Goal: Check status: Check status

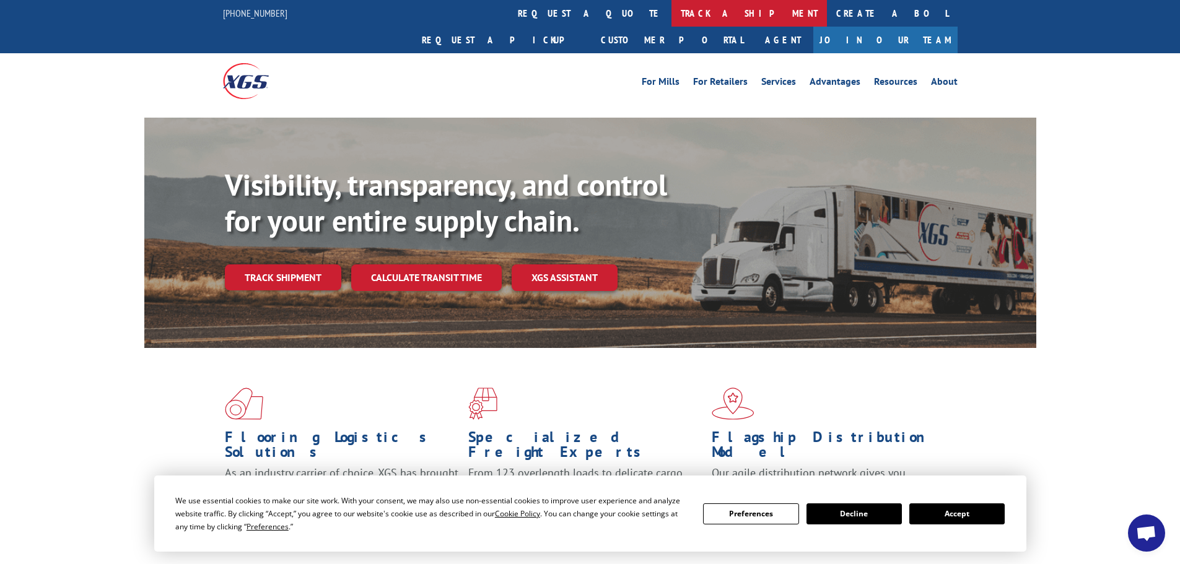
click at [672, 6] on link "track a shipment" at bounding box center [750, 13] width 156 height 27
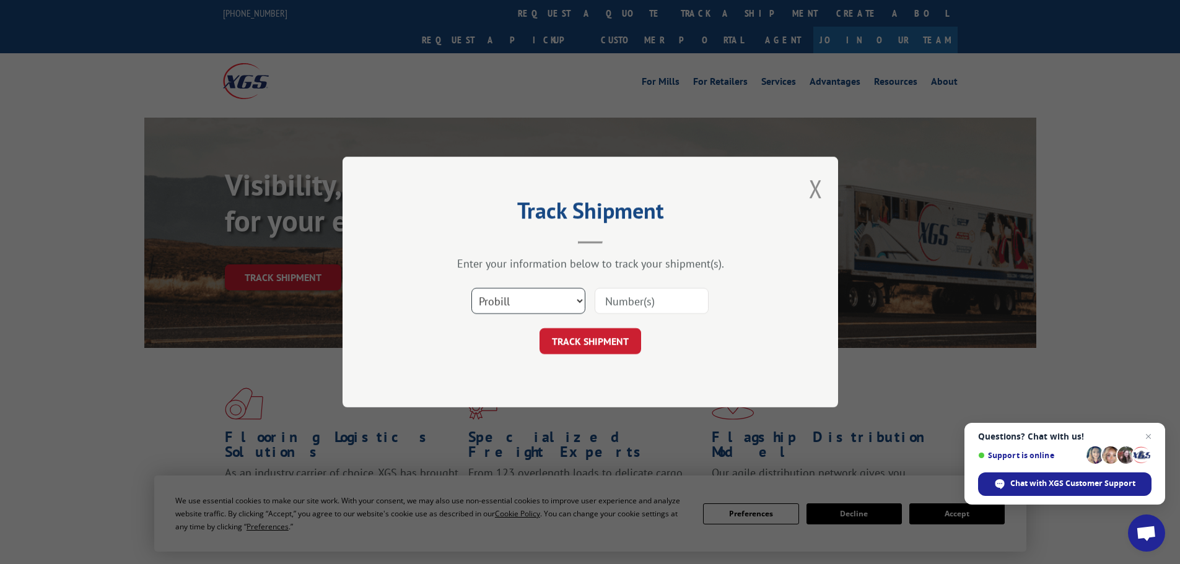
click at [529, 307] on select "Select category... Probill BOL PO" at bounding box center [529, 301] width 114 height 26
select select "po"
click at [472, 288] on select "Select category... Probill BOL PO" at bounding box center [529, 301] width 114 height 26
click at [633, 303] on input at bounding box center [652, 301] width 114 height 26
type input "23502379"
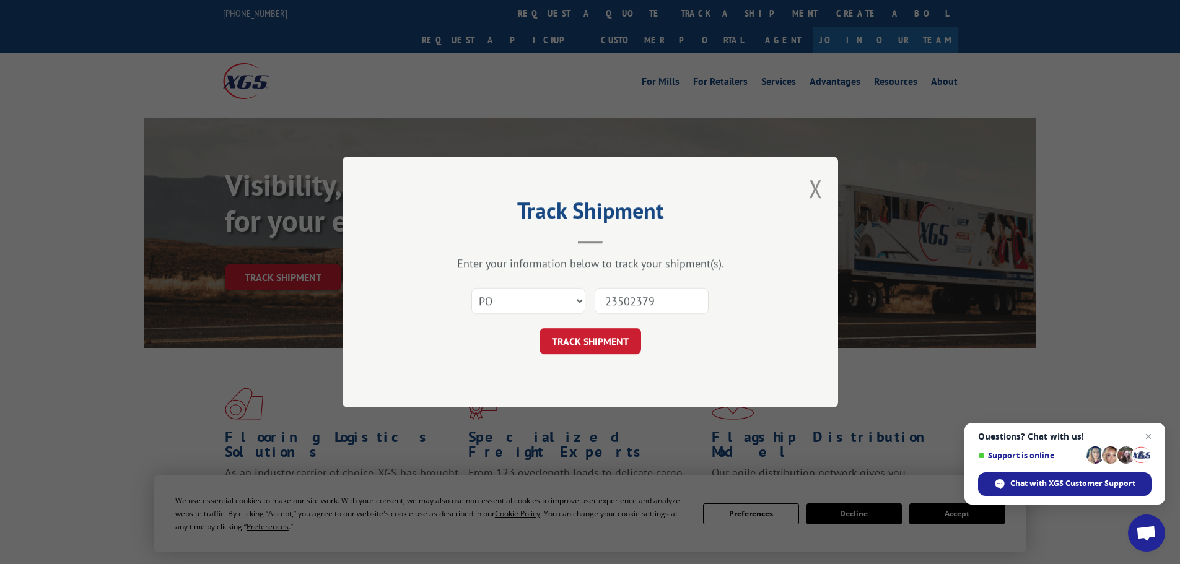
click at [540, 328] on button "TRACK SHIPMENT" at bounding box center [591, 341] width 102 height 26
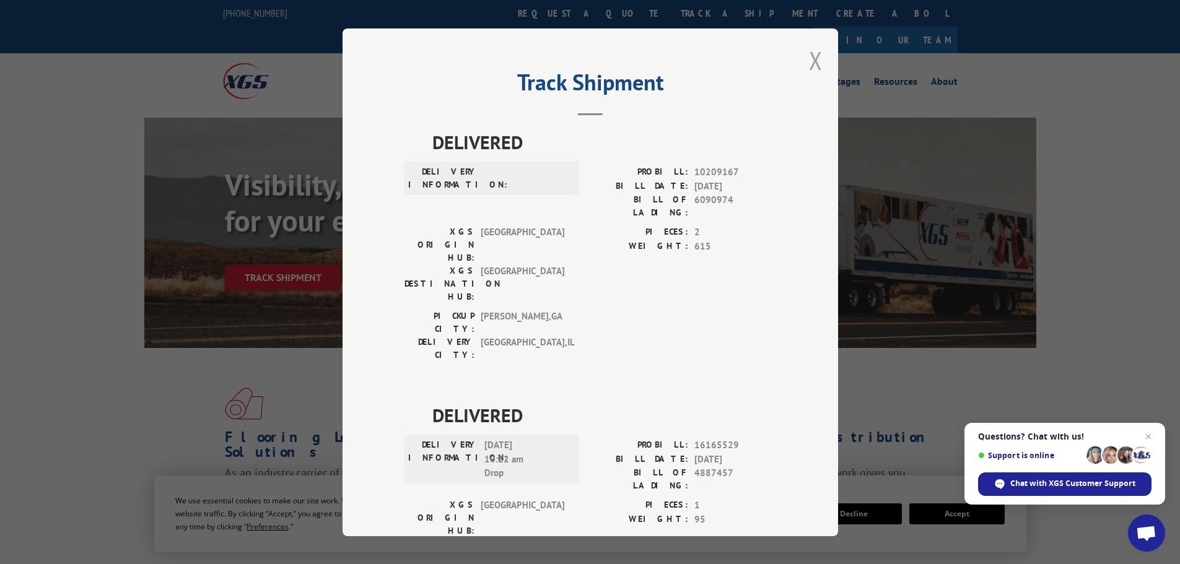
click at [809, 70] on button "Close modal" at bounding box center [816, 60] width 14 height 33
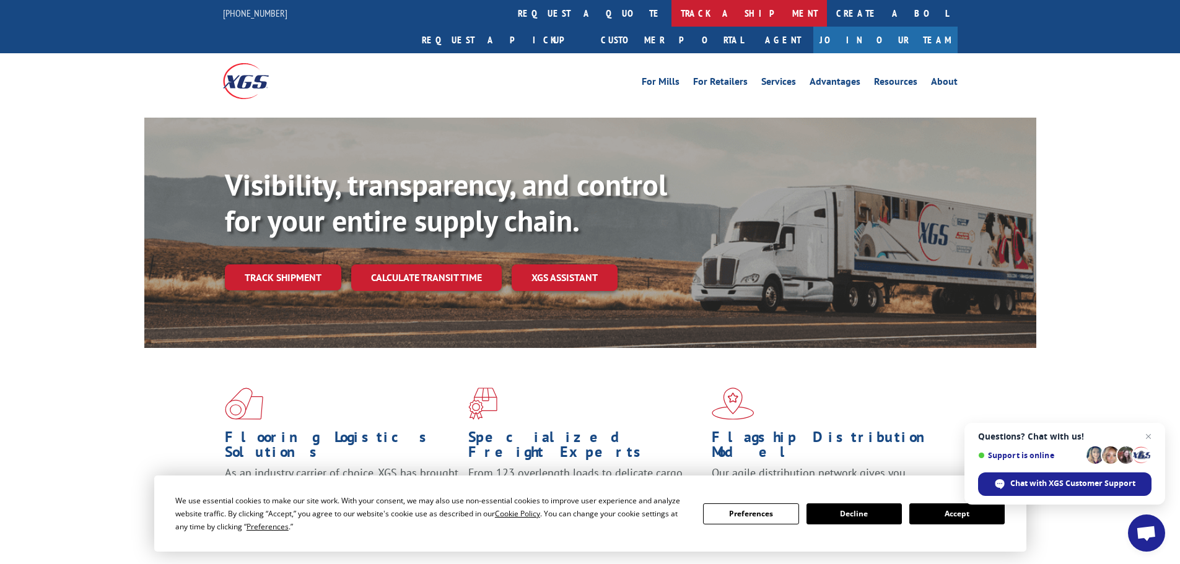
click at [672, 14] on link "track a shipment" at bounding box center [750, 13] width 156 height 27
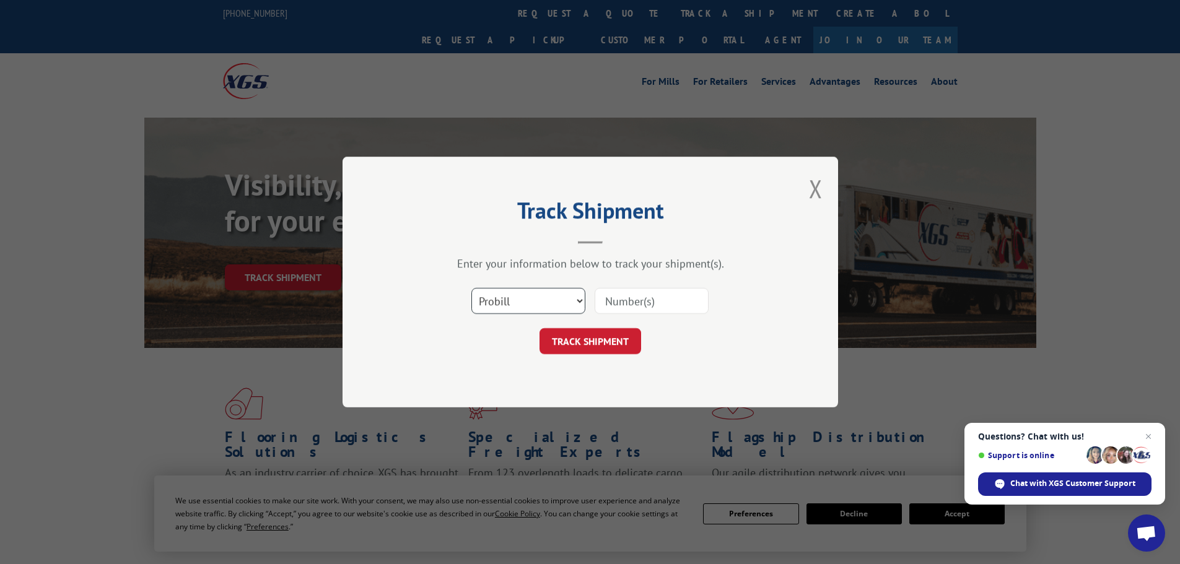
drag, startPoint x: 530, startPoint y: 299, endPoint x: 533, endPoint y: 310, distance: 12.2
click at [530, 299] on select "Select category... Probill BOL PO" at bounding box center [529, 301] width 114 height 26
select select "po"
click at [472, 288] on select "Select category... Probill BOL PO" at bounding box center [529, 301] width 114 height 26
drag, startPoint x: 626, startPoint y: 307, endPoint x: 629, endPoint y: 299, distance: 8.6
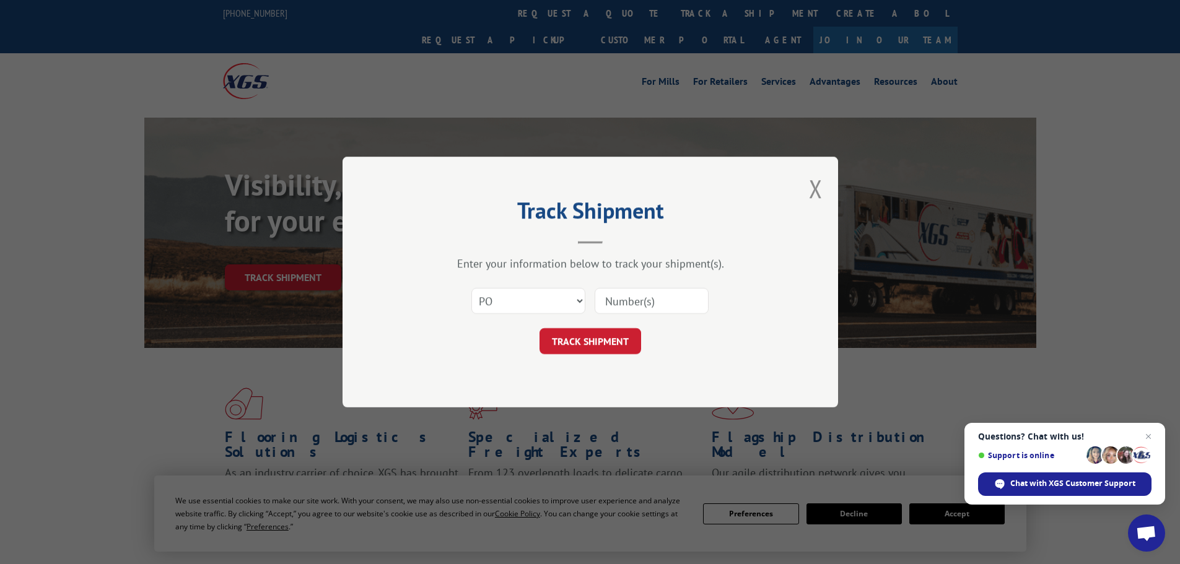
click at [629, 304] on input at bounding box center [652, 301] width 114 height 26
type input "23502418"
click at [540, 328] on button "TRACK SHIPMENT" at bounding box center [591, 341] width 102 height 26
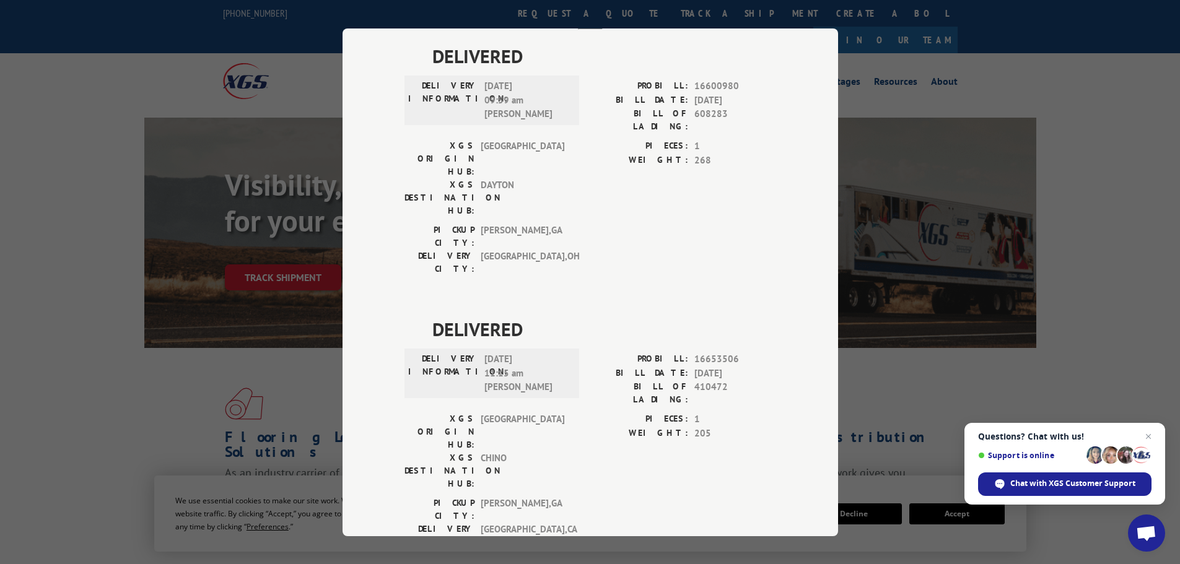
scroll to position [253, 0]
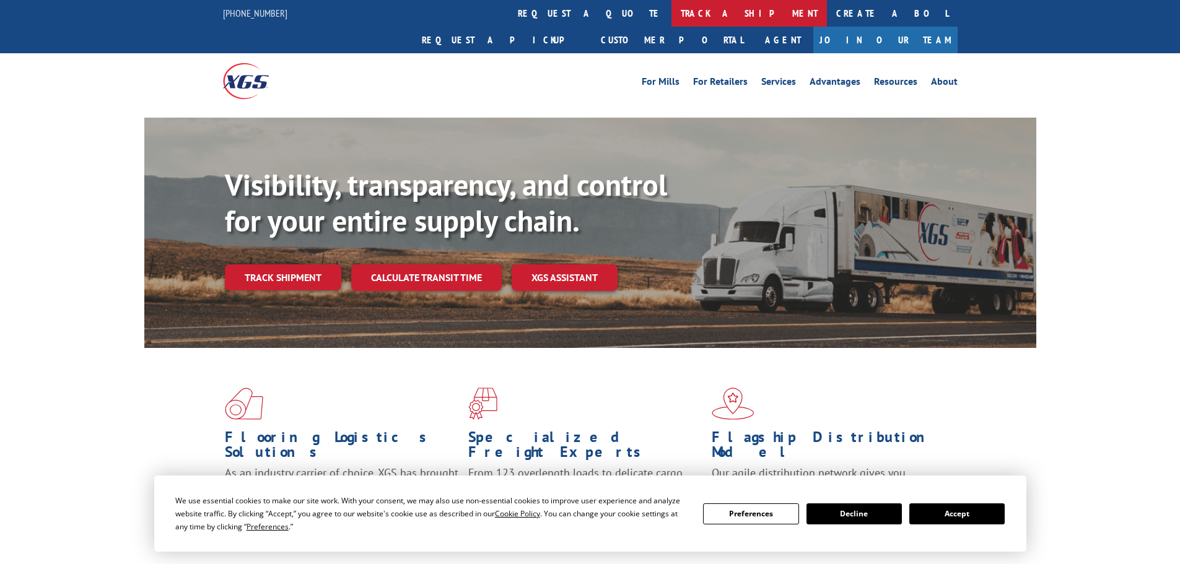
click at [672, 11] on link "track a shipment" at bounding box center [750, 13] width 156 height 27
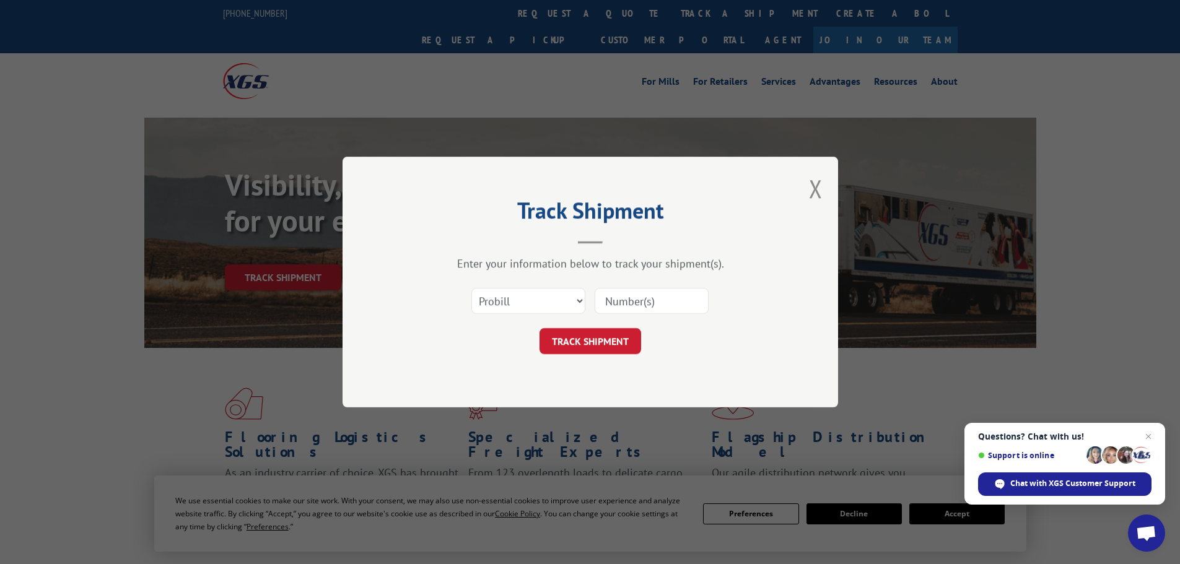
click at [573, 300] on div "Select category... Probill BOL PO" at bounding box center [591, 301] width 372 height 41
click at [573, 301] on select "Select category... Probill BOL PO" at bounding box center [529, 301] width 114 height 26
select select "po"
click at [472, 288] on select "Select category... Probill BOL PO" at bounding box center [529, 301] width 114 height 26
click at [619, 310] on input at bounding box center [652, 301] width 114 height 26
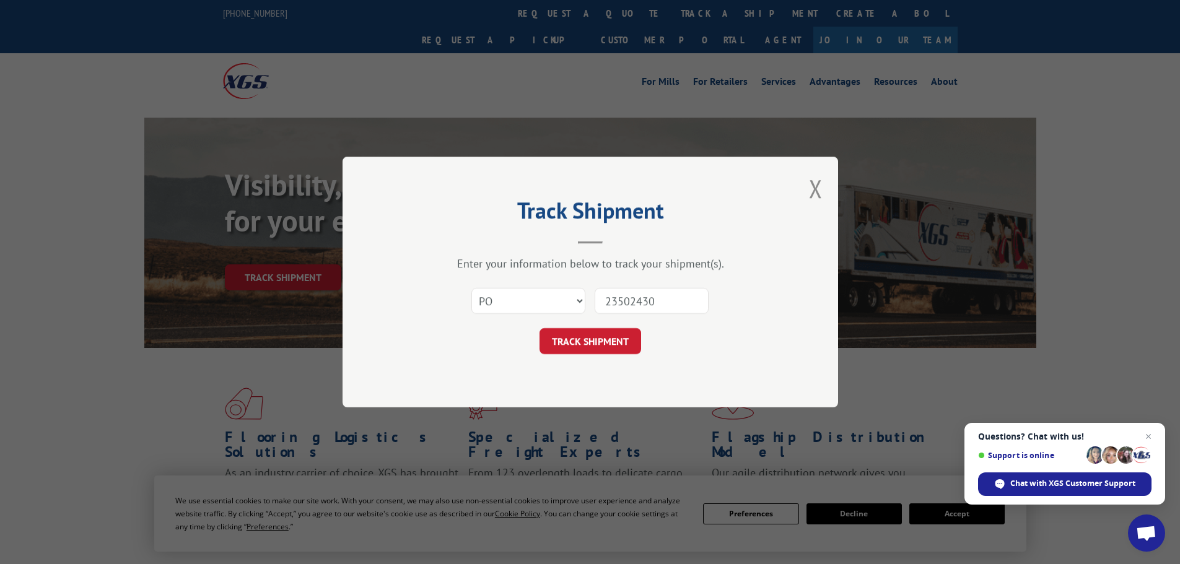
type input "23502430"
click at [540, 328] on button "TRACK SHIPMENT" at bounding box center [591, 341] width 102 height 26
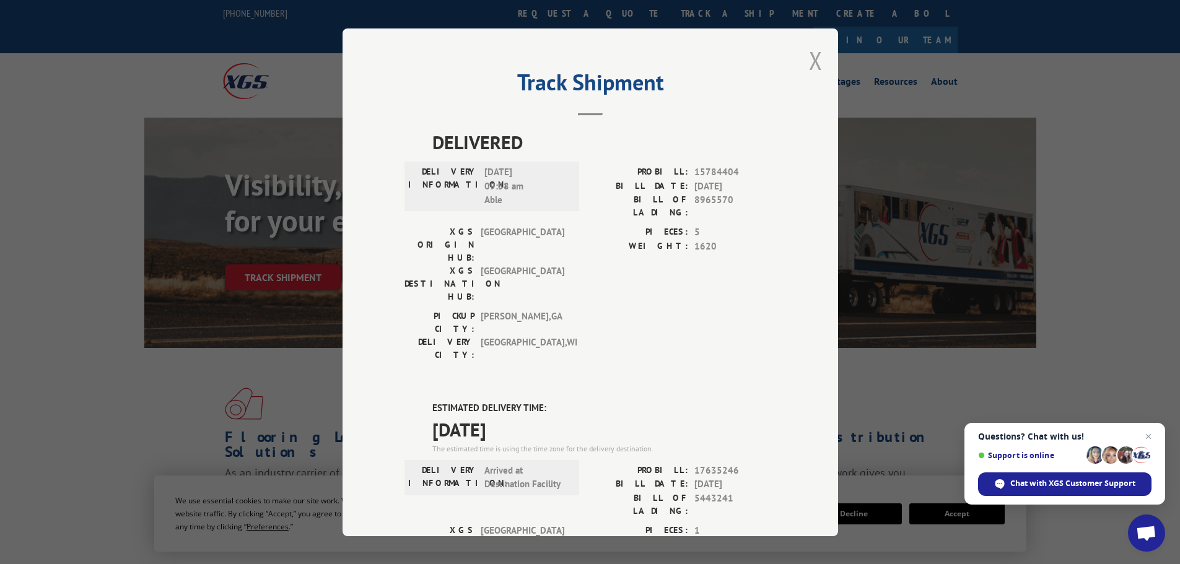
drag, startPoint x: 814, startPoint y: 59, endPoint x: 625, endPoint y: 20, distance: 193.0
click at [810, 59] on button "Close modal" at bounding box center [816, 60] width 14 height 33
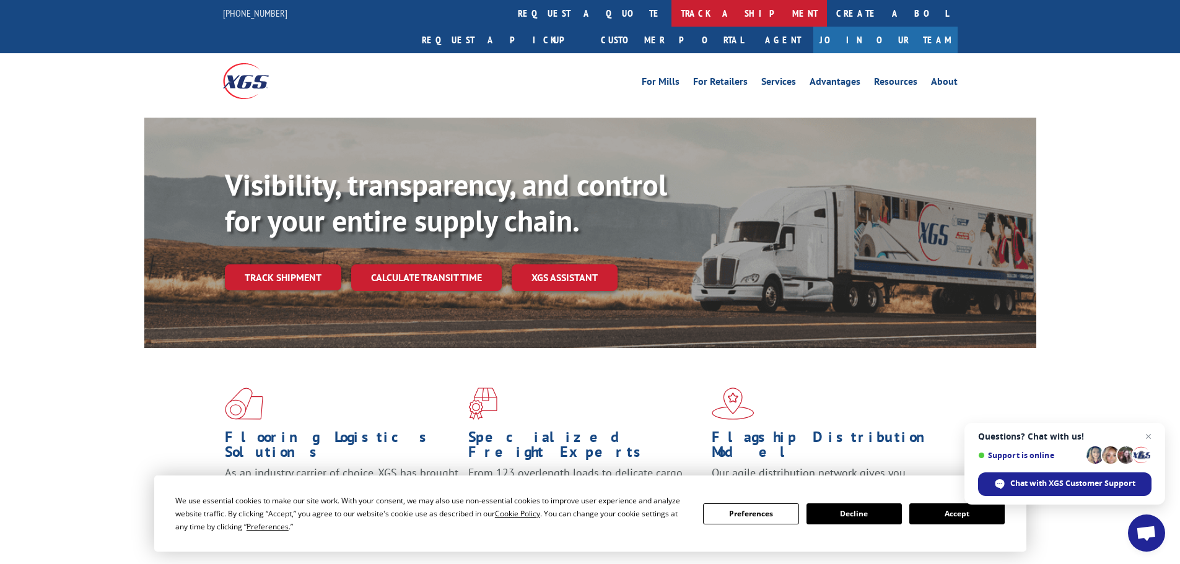
click at [672, 17] on link "track a shipment" at bounding box center [750, 13] width 156 height 27
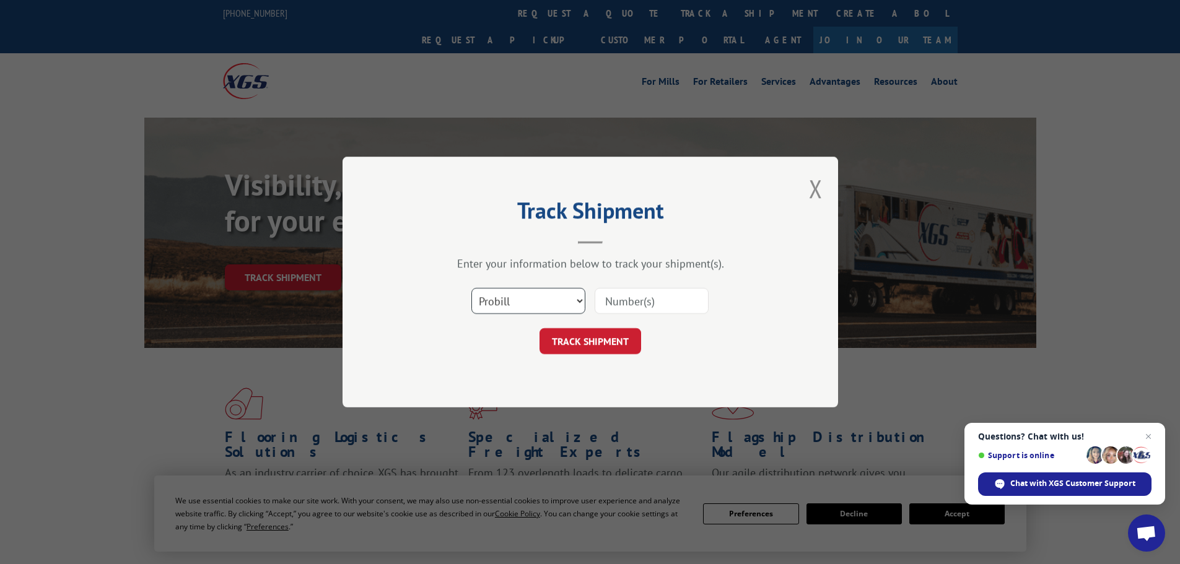
drag, startPoint x: 549, startPoint y: 301, endPoint x: 548, endPoint y: 313, distance: 11.8
click at [549, 302] on select "Select category... Probill BOL PO" at bounding box center [529, 301] width 114 height 26
select select "po"
click at [472, 288] on select "Select category... Probill BOL PO" at bounding box center [529, 301] width 114 height 26
click at [625, 297] on input at bounding box center [652, 301] width 114 height 26
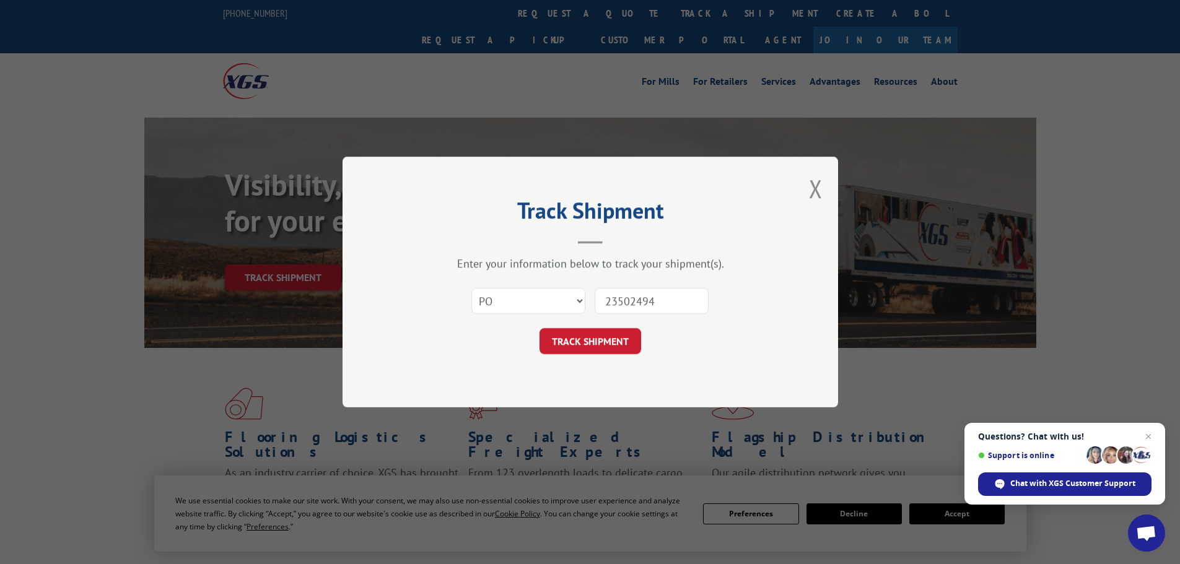
type input "23502494"
click at [540, 328] on button "TRACK SHIPMENT" at bounding box center [591, 341] width 102 height 26
